Goal: Information Seeking & Learning: Learn about a topic

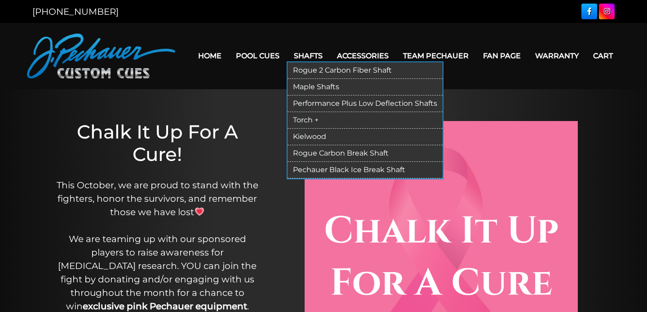
click at [312, 70] on link "Rogue 2 Carbon Fiber Shaft" at bounding box center [364, 70] width 155 height 17
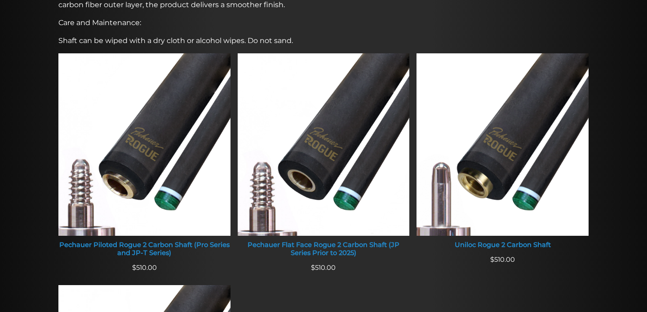
scroll to position [338, 0]
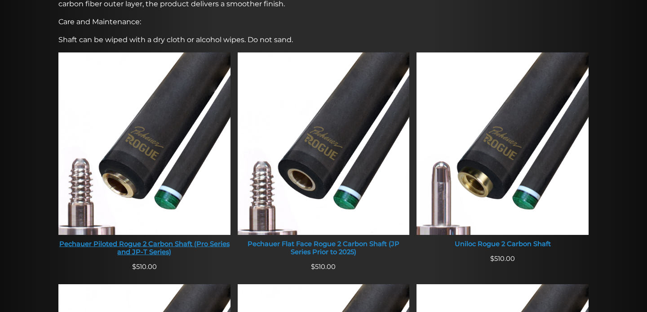
click at [191, 246] on div "Pechauer Piloted Rogue 2 Carbon Shaft (Pro Series and JP-T Series)" at bounding box center [144, 249] width 172 height 16
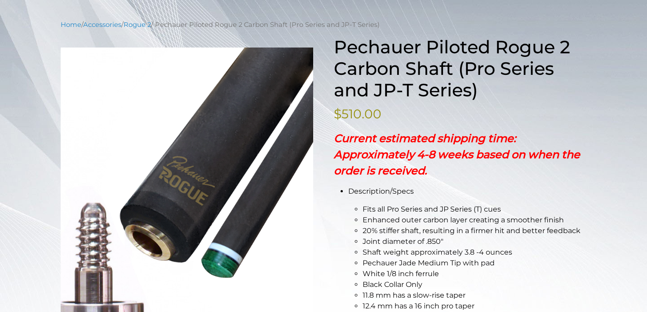
scroll to position [136, 0]
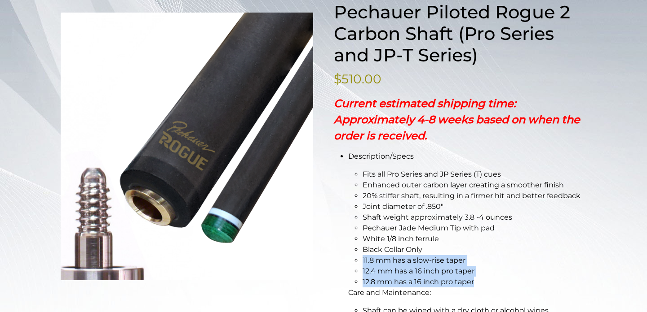
drag, startPoint x: 475, startPoint y: 284, endPoint x: 349, endPoint y: 261, distance: 127.7
click at [349, 261] on ul "Fits all Pro Series and JP Series (T) cues Enhanced outer carbon layer creating…" at bounding box center [467, 228] width 238 height 119
copy ul "11.8 mm has a slow-rise taper 12.4 mm has a 16 inch pro taper 12.8 mm has a 16 …"
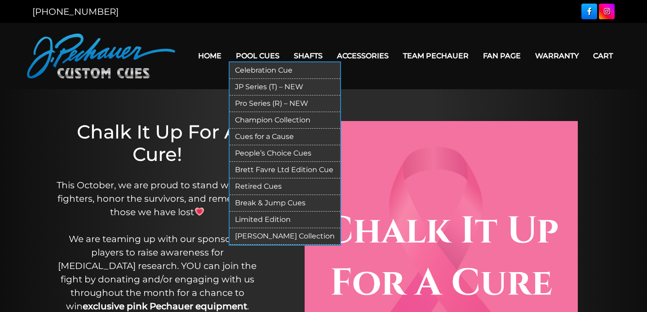
click at [275, 88] on link "JP Series (T) – NEW" at bounding box center [284, 87] width 110 height 17
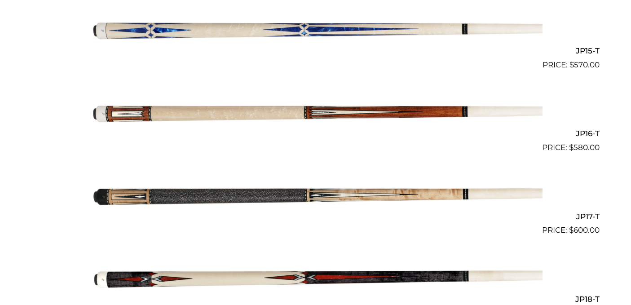
scroll to position [1481, 0]
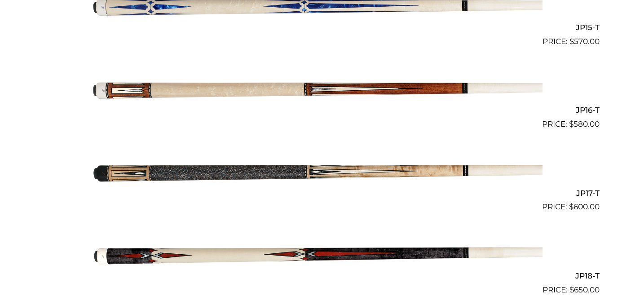
click at [316, 165] on img at bounding box center [315, 171] width 453 height 75
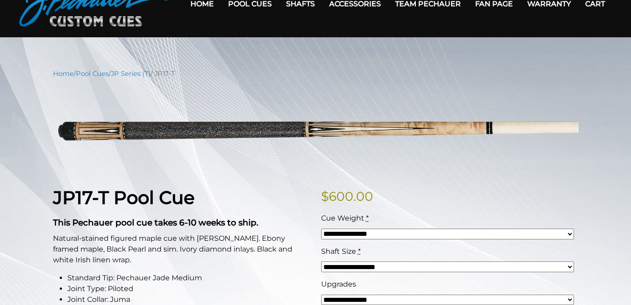
scroll to position [49, 0]
